Goal: Transaction & Acquisition: Subscribe to service/newsletter

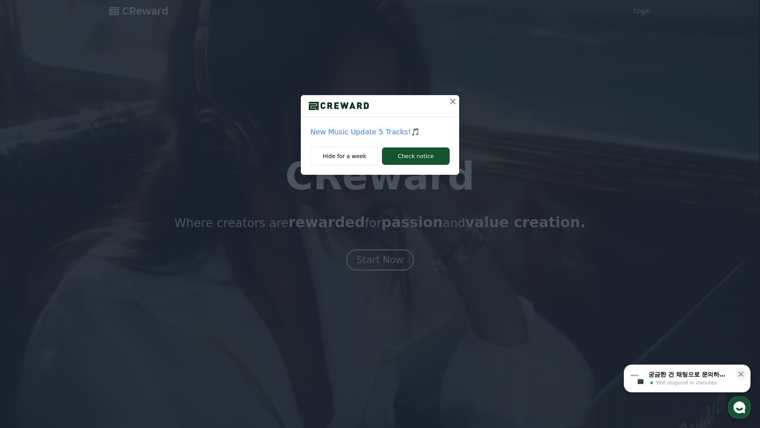
click at [452, 100] on icon at bounding box center [453, 102] width 6 height 6
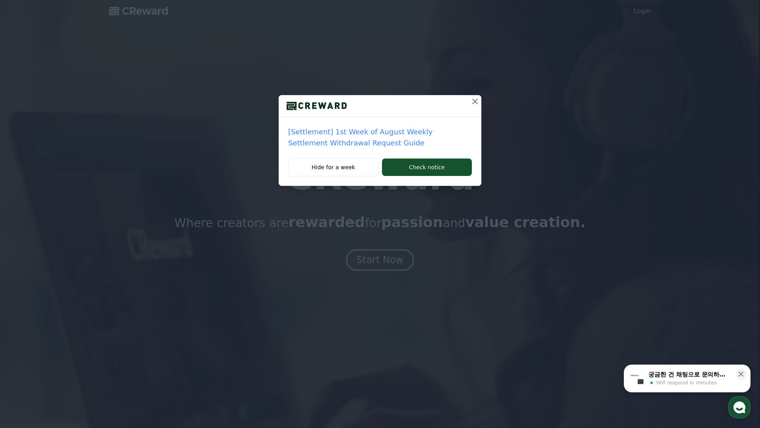
click at [471, 102] on icon at bounding box center [476, 102] width 10 height 10
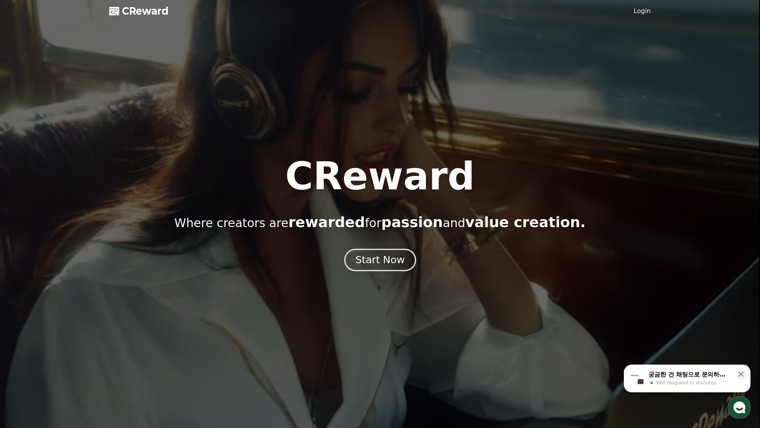
click at [358, 258] on div "Start Now" at bounding box center [380, 259] width 49 height 13
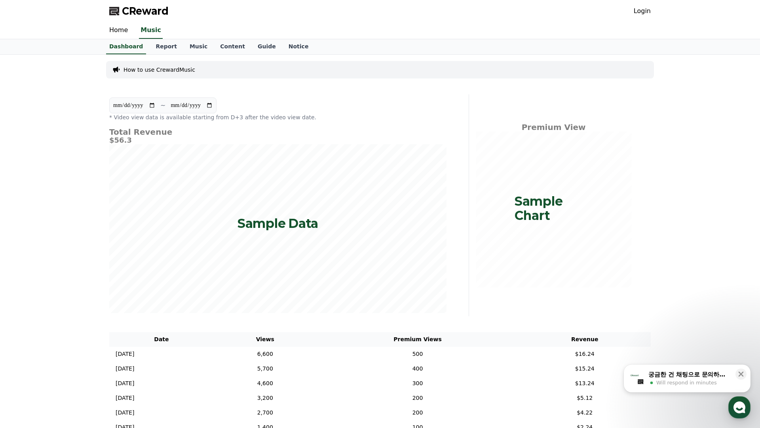
click at [644, 8] on link "Login" at bounding box center [642, 11] width 17 height 10
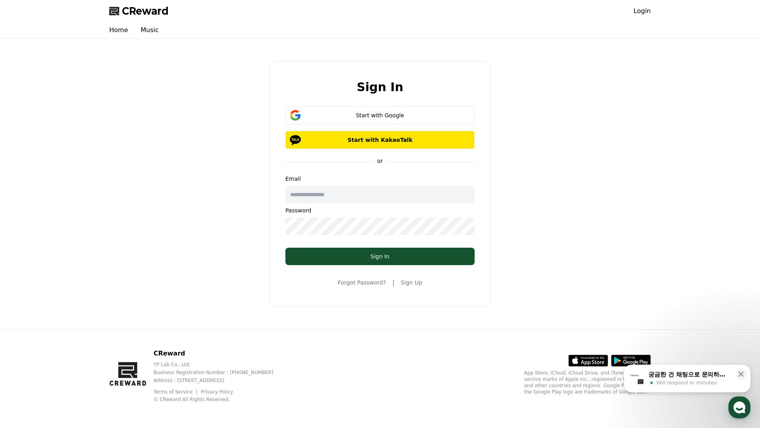
click at [404, 284] on link "Sign Up" at bounding box center [411, 282] width 21 height 8
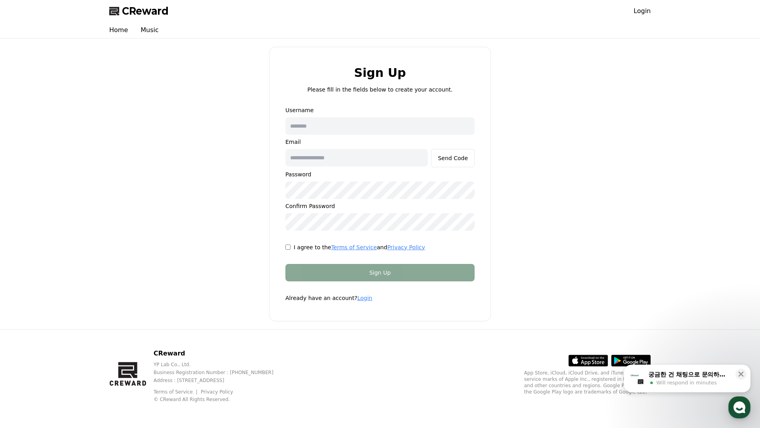
click at [320, 120] on input "text" at bounding box center [380, 125] width 189 height 17
type input "*******"
click at [372, 164] on input "text" at bounding box center [357, 157] width 143 height 17
type input "**********"
click at [458, 162] on button "Send Code" at bounding box center [453, 158] width 44 height 18
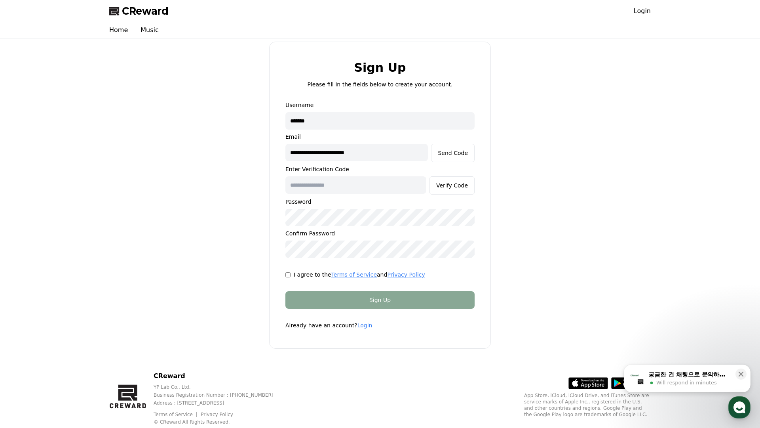
click at [361, 190] on input "text" at bounding box center [356, 184] width 141 height 17
type input "******"
click at [314, 118] on input "*******" at bounding box center [380, 120] width 189 height 17
type input "*********"
click at [739, 373] on icon at bounding box center [741, 374] width 8 height 8
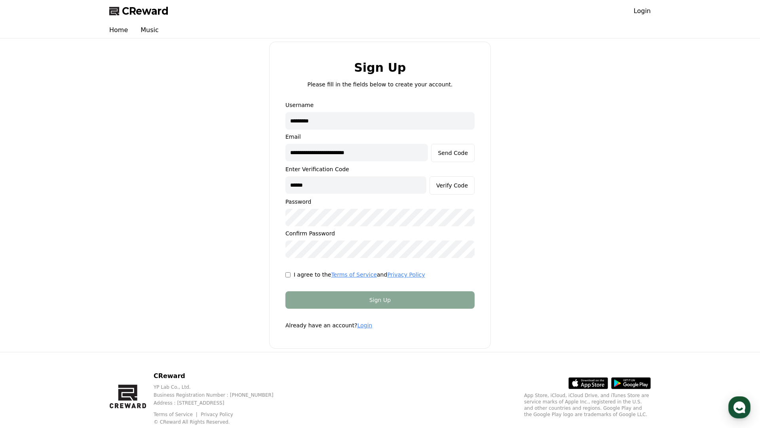
scroll to position [23, 0]
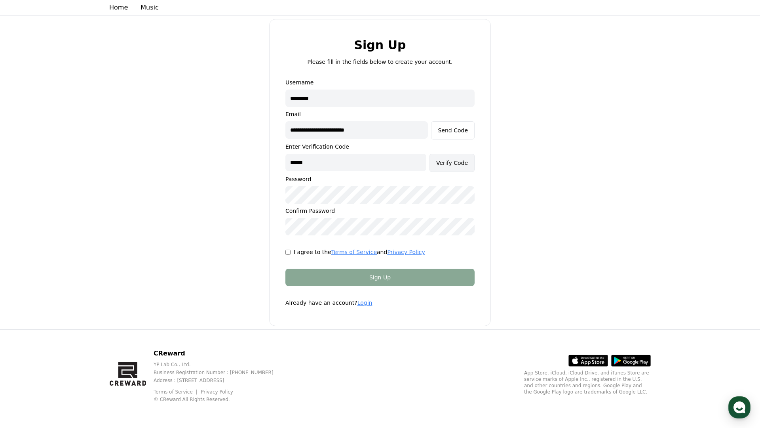
click at [444, 157] on button "Verify Code" at bounding box center [452, 163] width 45 height 18
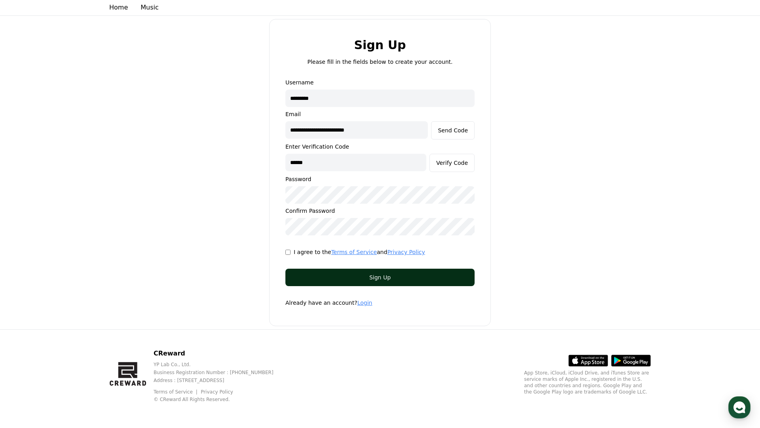
click at [406, 281] on button "Sign Up" at bounding box center [380, 277] width 189 height 17
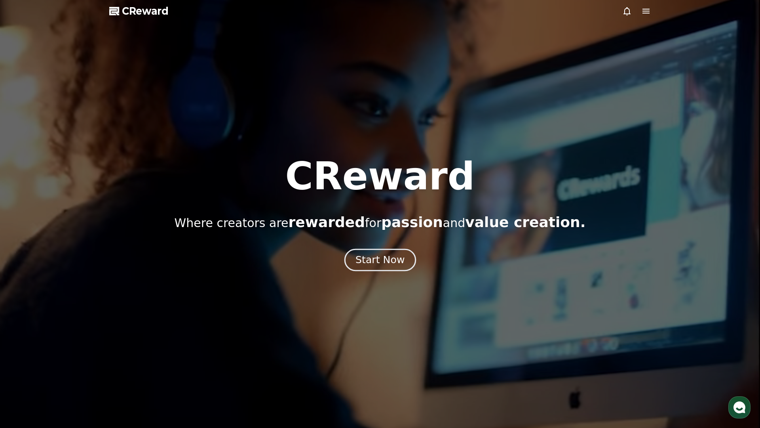
click at [400, 262] on div "Start Now" at bounding box center [380, 259] width 49 height 13
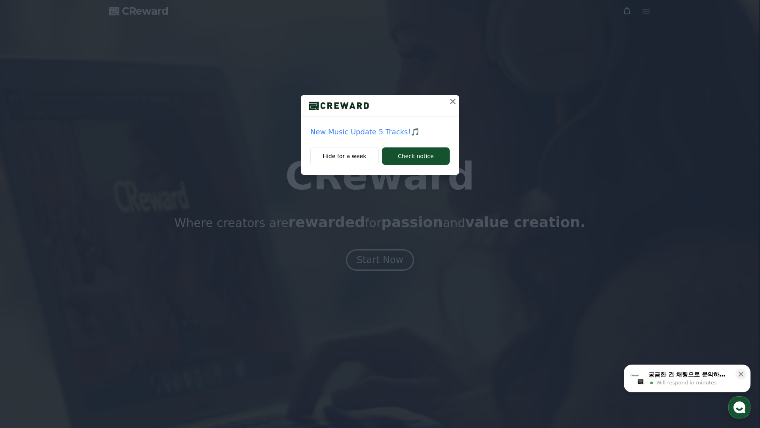
click at [445, 105] on div at bounding box center [380, 106] width 158 height 22
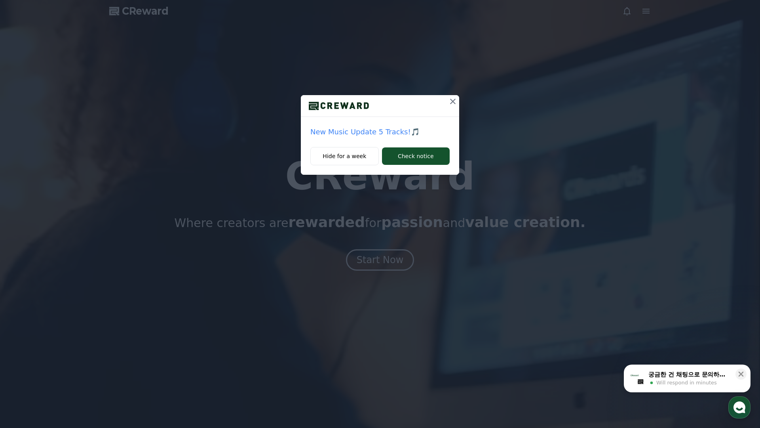
click at [450, 97] on icon at bounding box center [453, 102] width 10 height 10
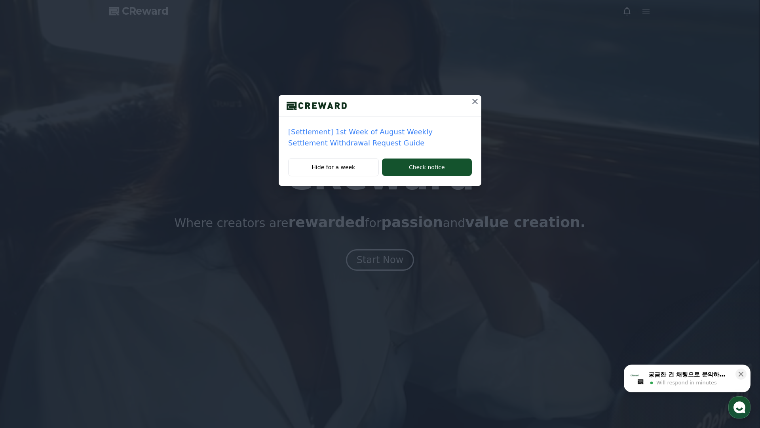
click at [470, 101] on button at bounding box center [475, 101] width 13 height 13
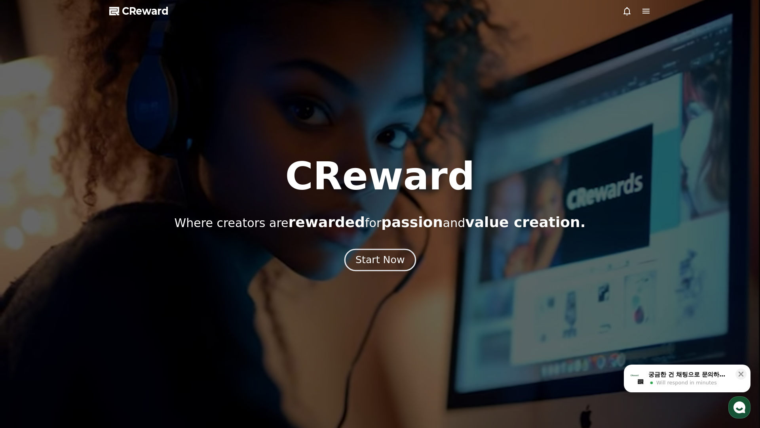
click at [360, 257] on div "Start Now" at bounding box center [380, 259] width 49 height 13
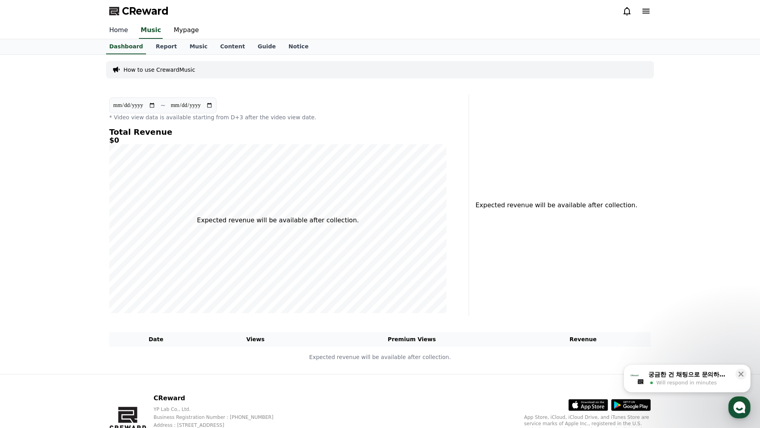
click at [114, 34] on link "Home" at bounding box center [118, 30] width 31 height 17
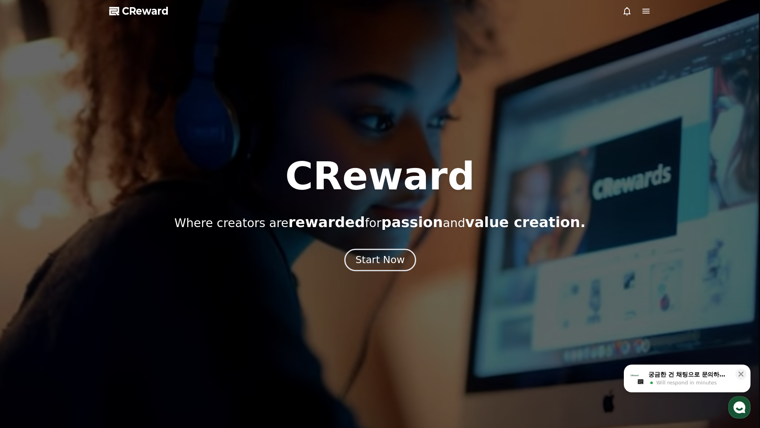
click at [387, 254] on div "Start Now" at bounding box center [380, 259] width 49 height 13
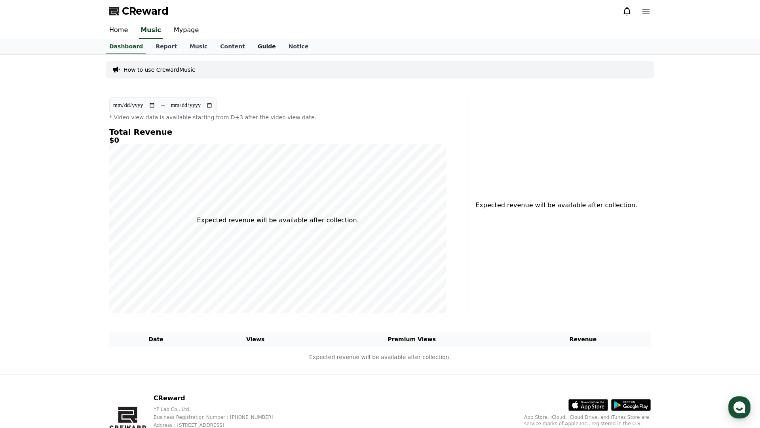
click at [251, 46] on link "Guide" at bounding box center [266, 46] width 31 height 15
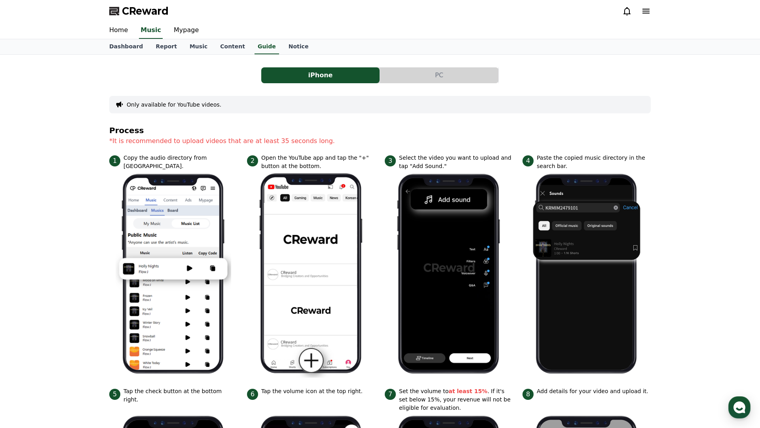
click at [386, 76] on button "PC" at bounding box center [439, 75] width 118 height 16
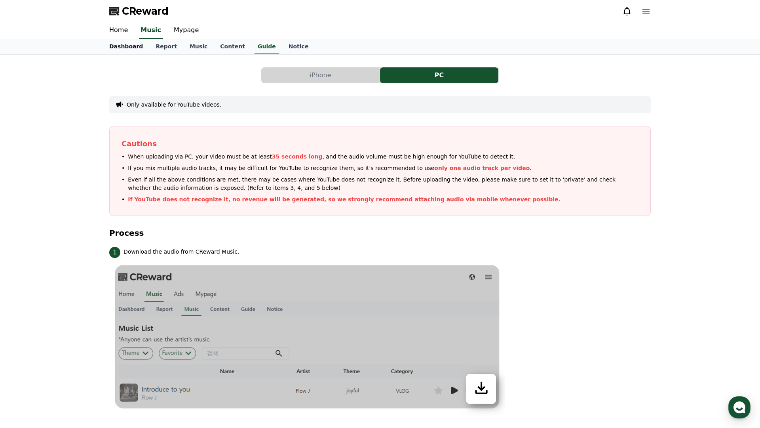
click at [133, 50] on link "Dashboard" at bounding box center [126, 46] width 46 height 15
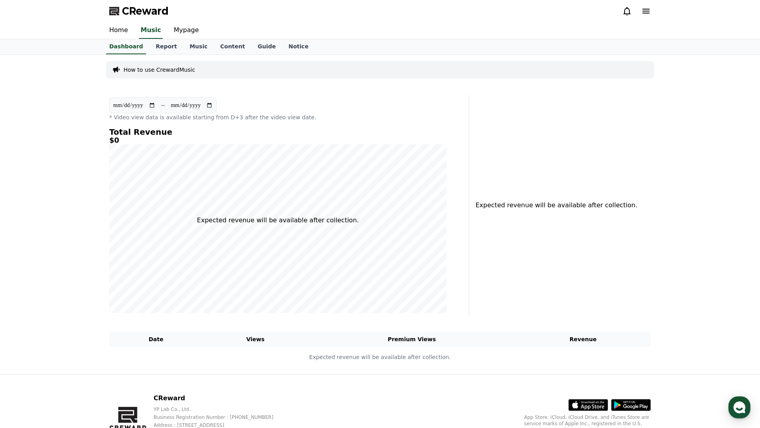
scroll to position [45, 0]
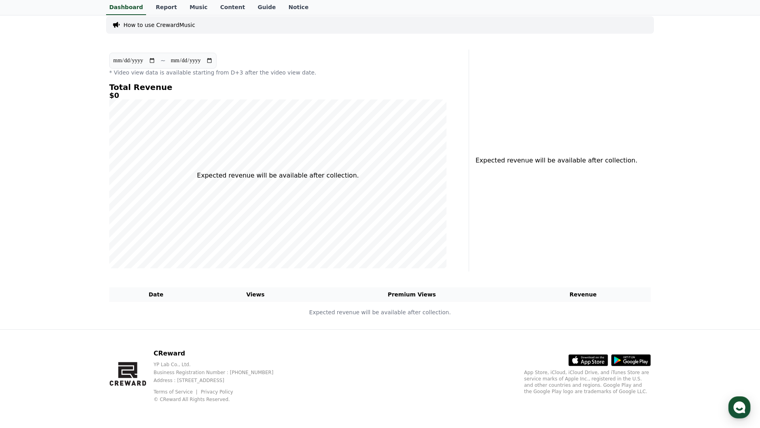
click at [580, 356] on icon at bounding box center [588, 359] width 39 height 11
